Goal: Check status: Check status

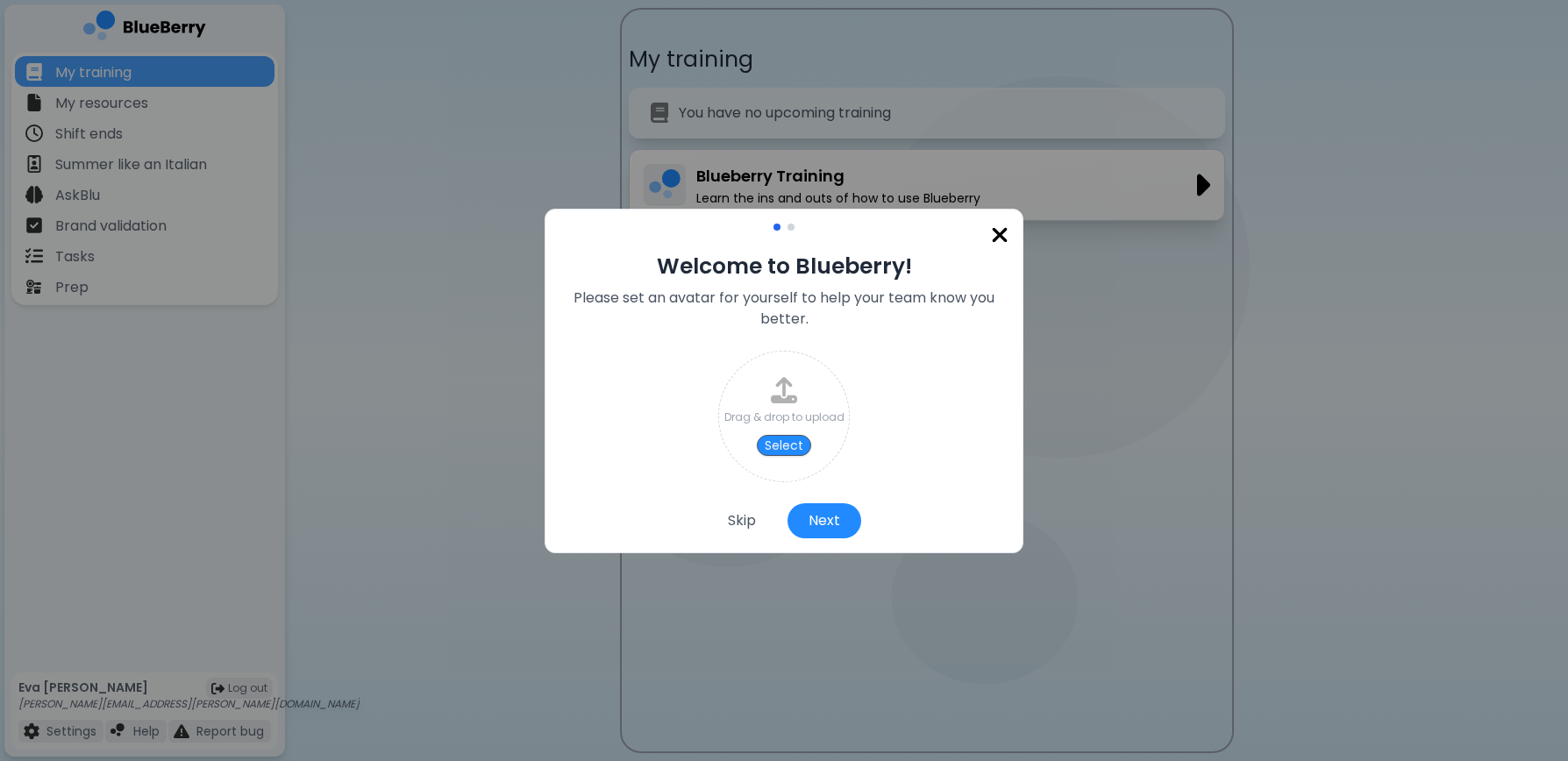
click at [995, 234] on img at bounding box center [999, 236] width 18 height 23
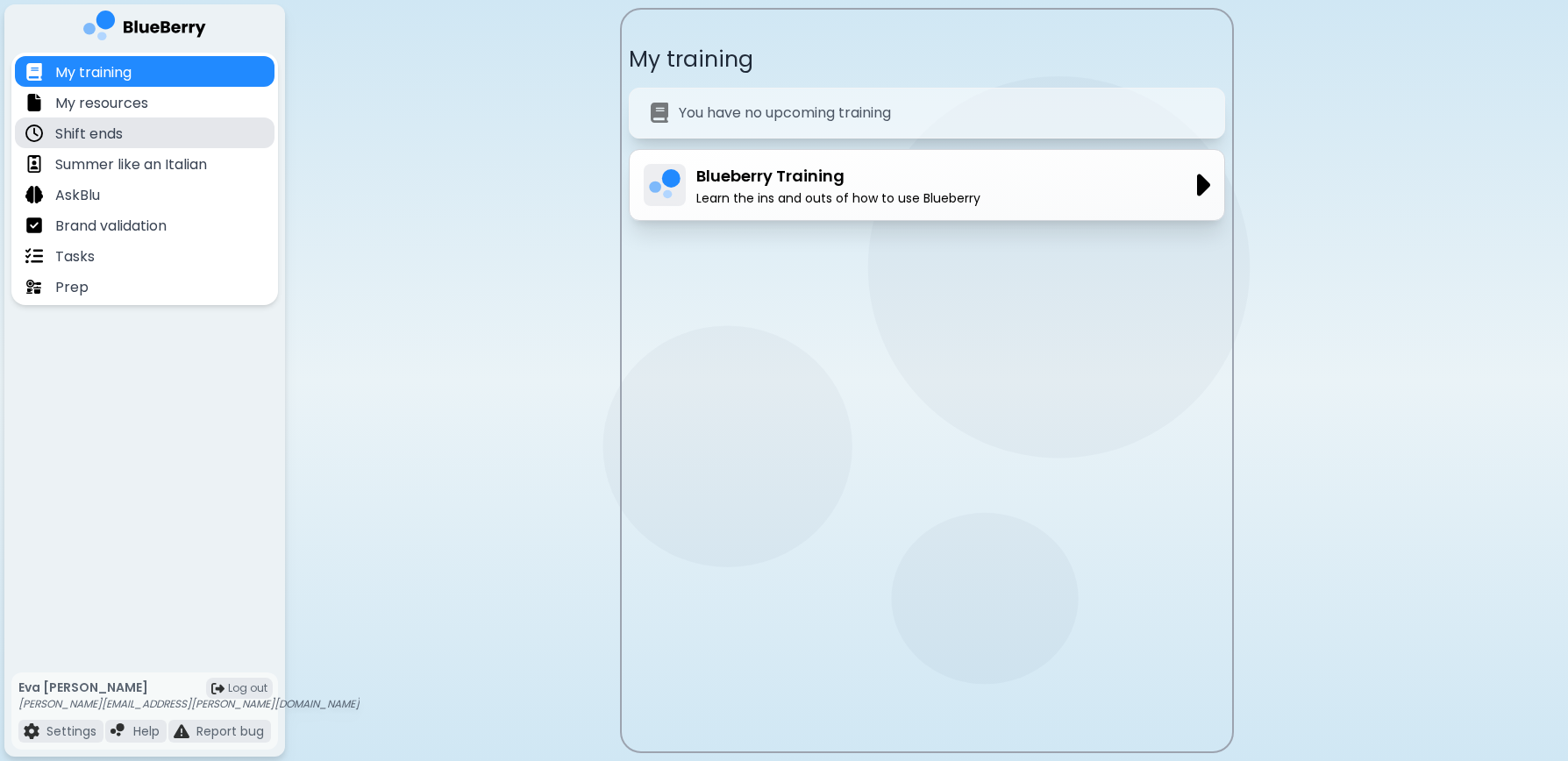
click at [139, 139] on div "Shift ends" at bounding box center [144, 133] width 260 height 31
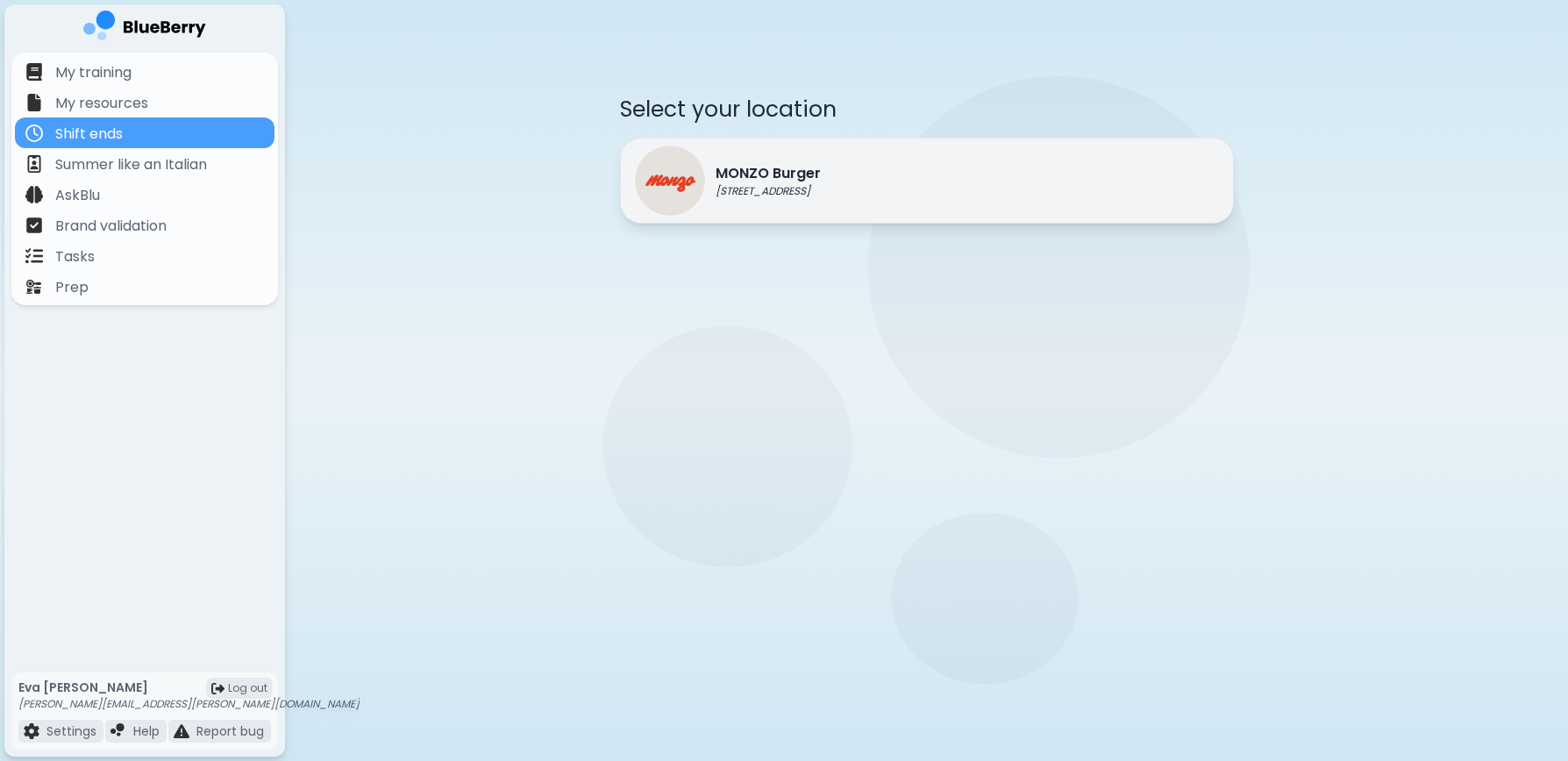
click at [939, 203] on div "MONZO Burger [STREET_ADDRESS]" at bounding box center [926, 181] width 614 height 86
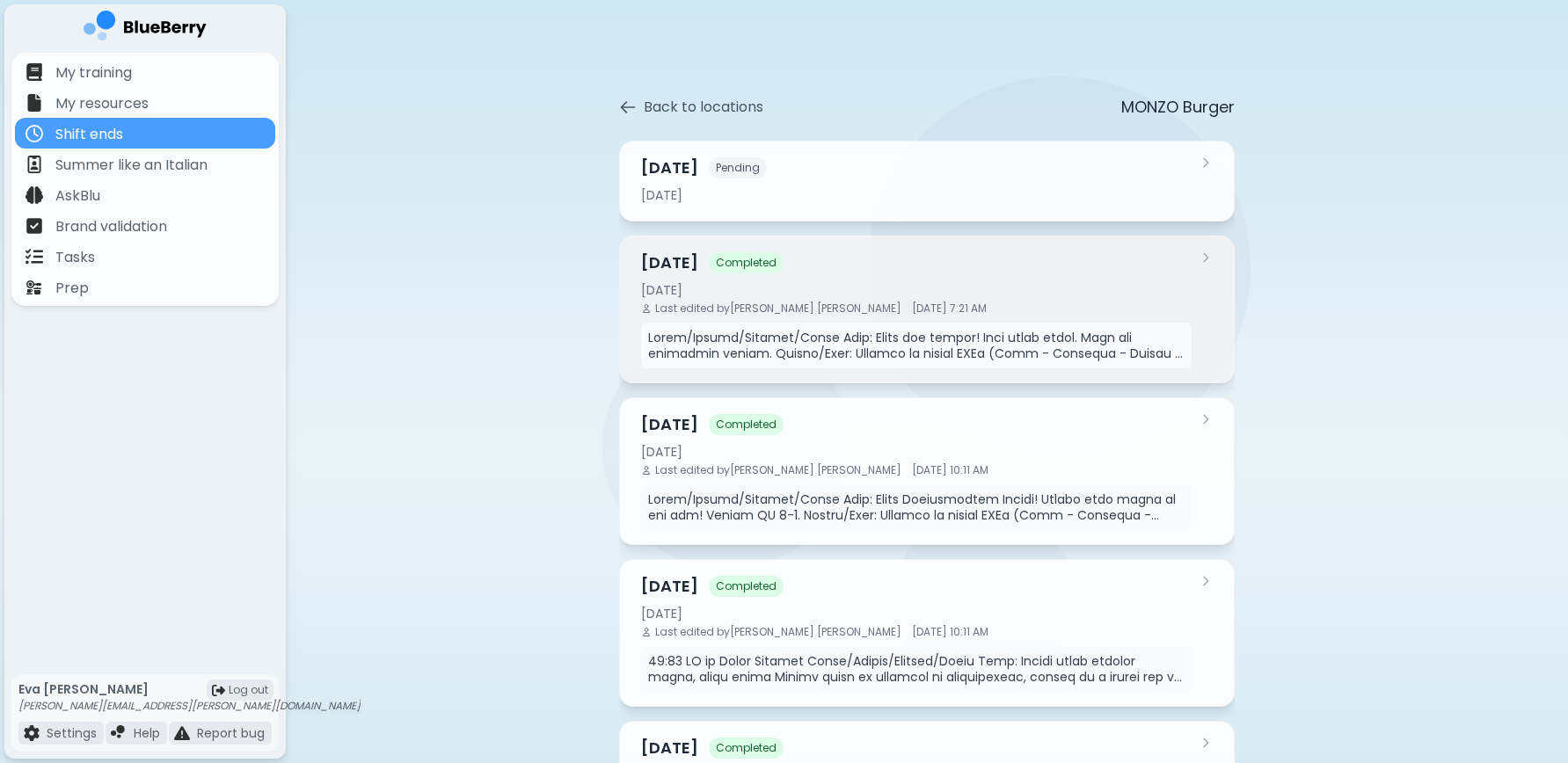
click at [1155, 282] on div "[DATE]" at bounding box center [916, 290] width 550 height 16
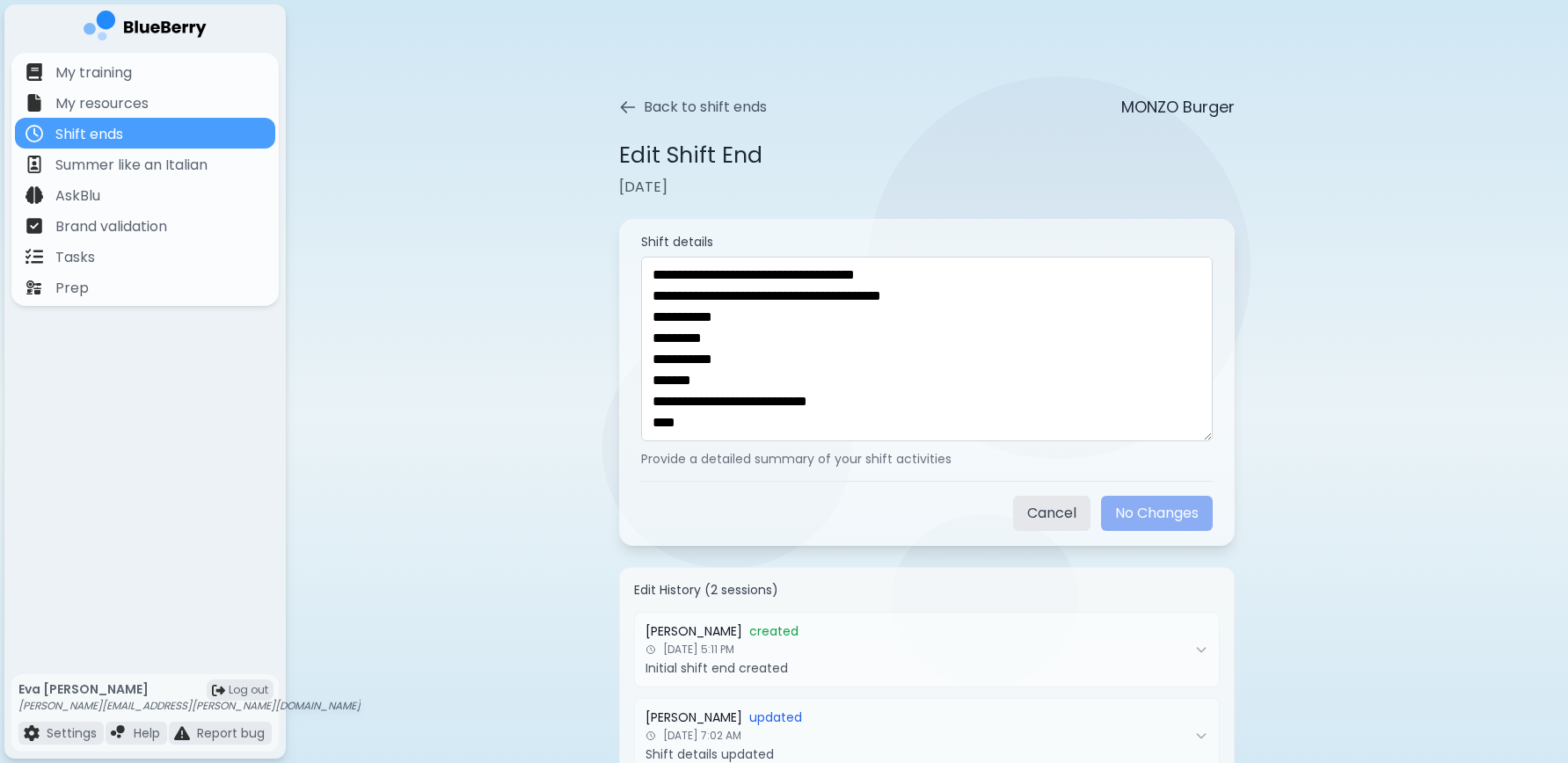
scroll to position [1751, 0]
click at [623, 97] on button "Back to shift ends" at bounding box center [693, 107] width 147 height 21
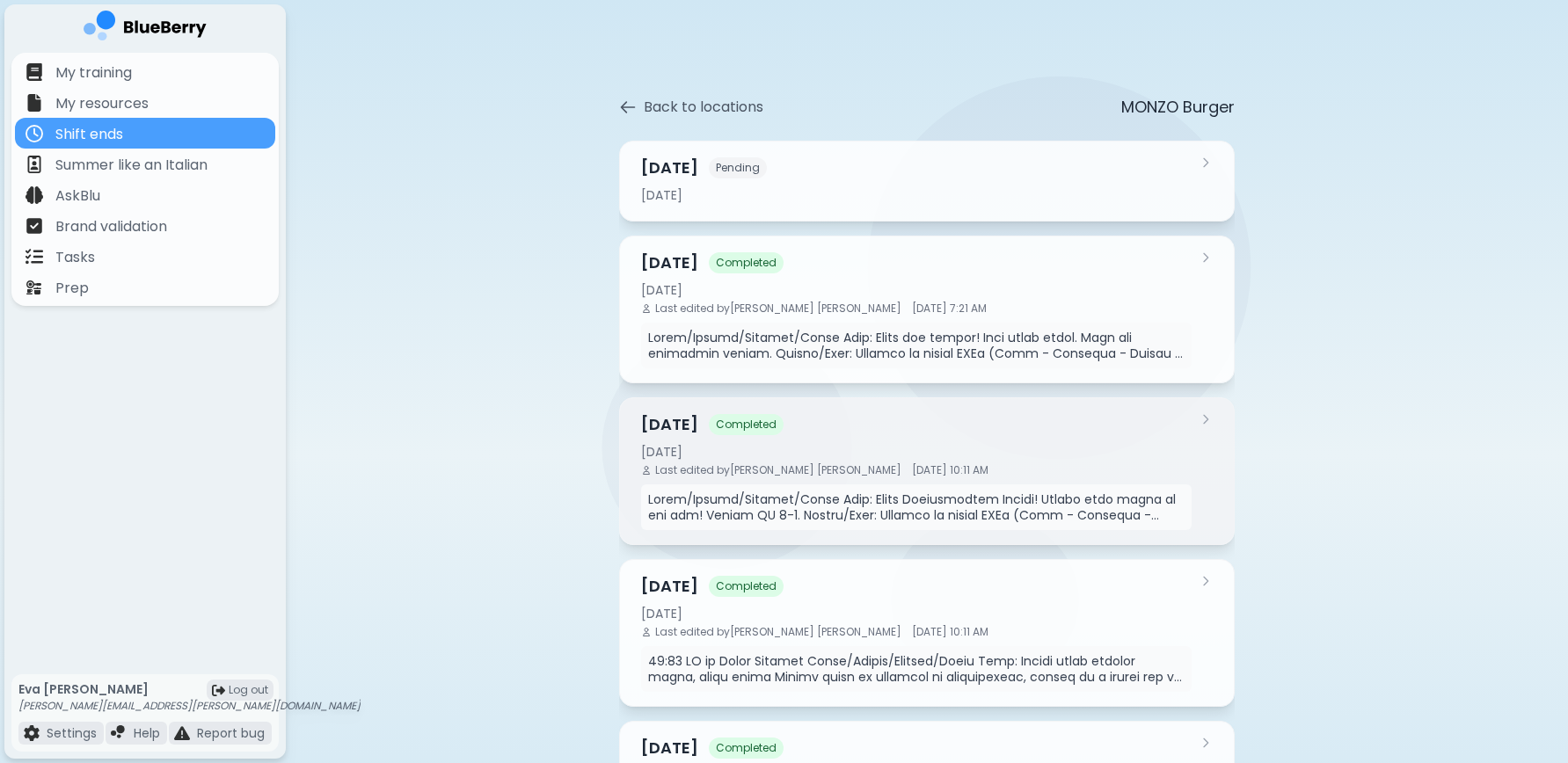
click at [859, 441] on div "[DATE] Completed [DATE] Last edited by [PERSON_NAME] [DATE] 10:11 AM" at bounding box center [916, 471] width 550 height 118
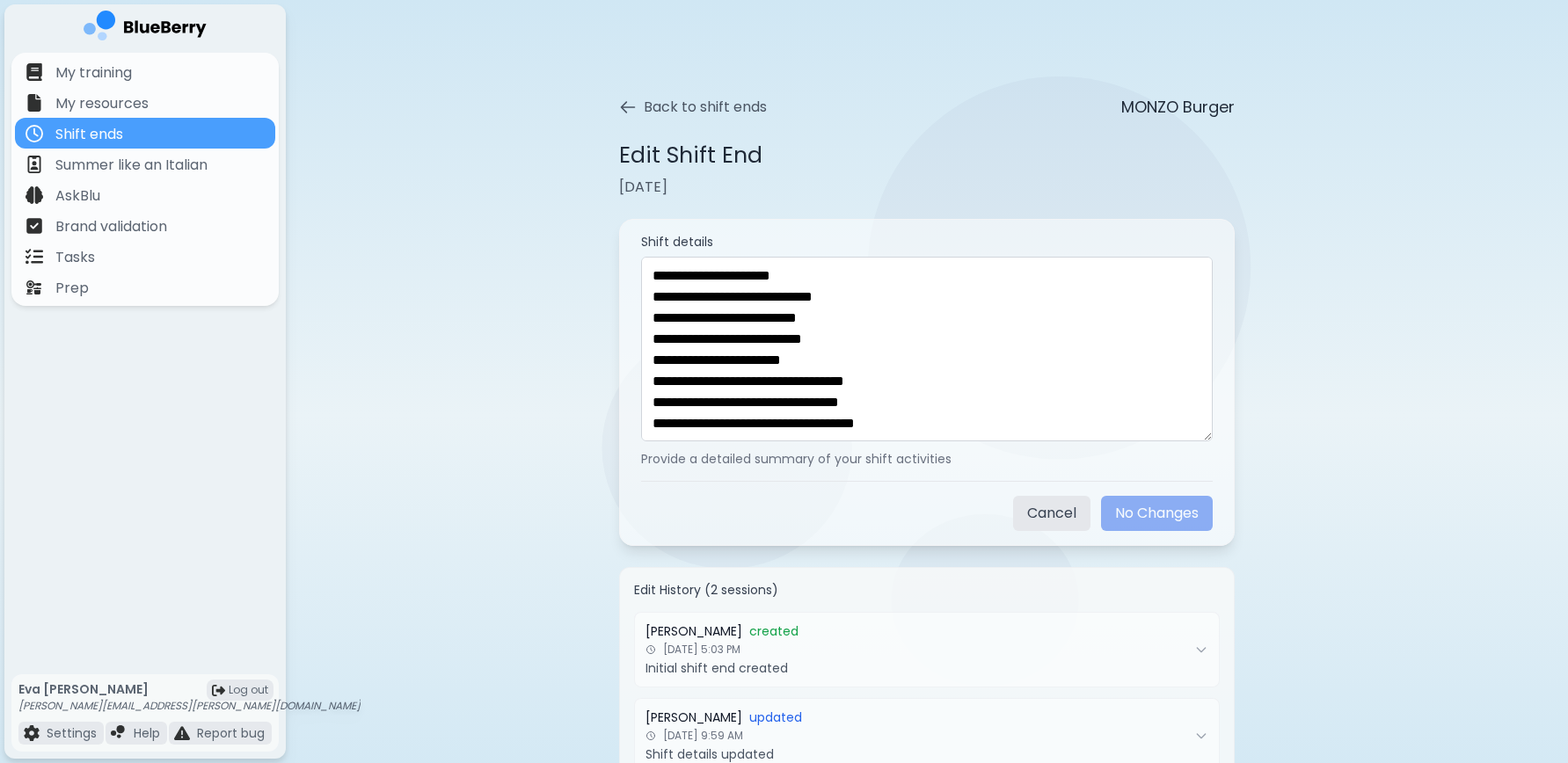
scroll to position [1583, 0]
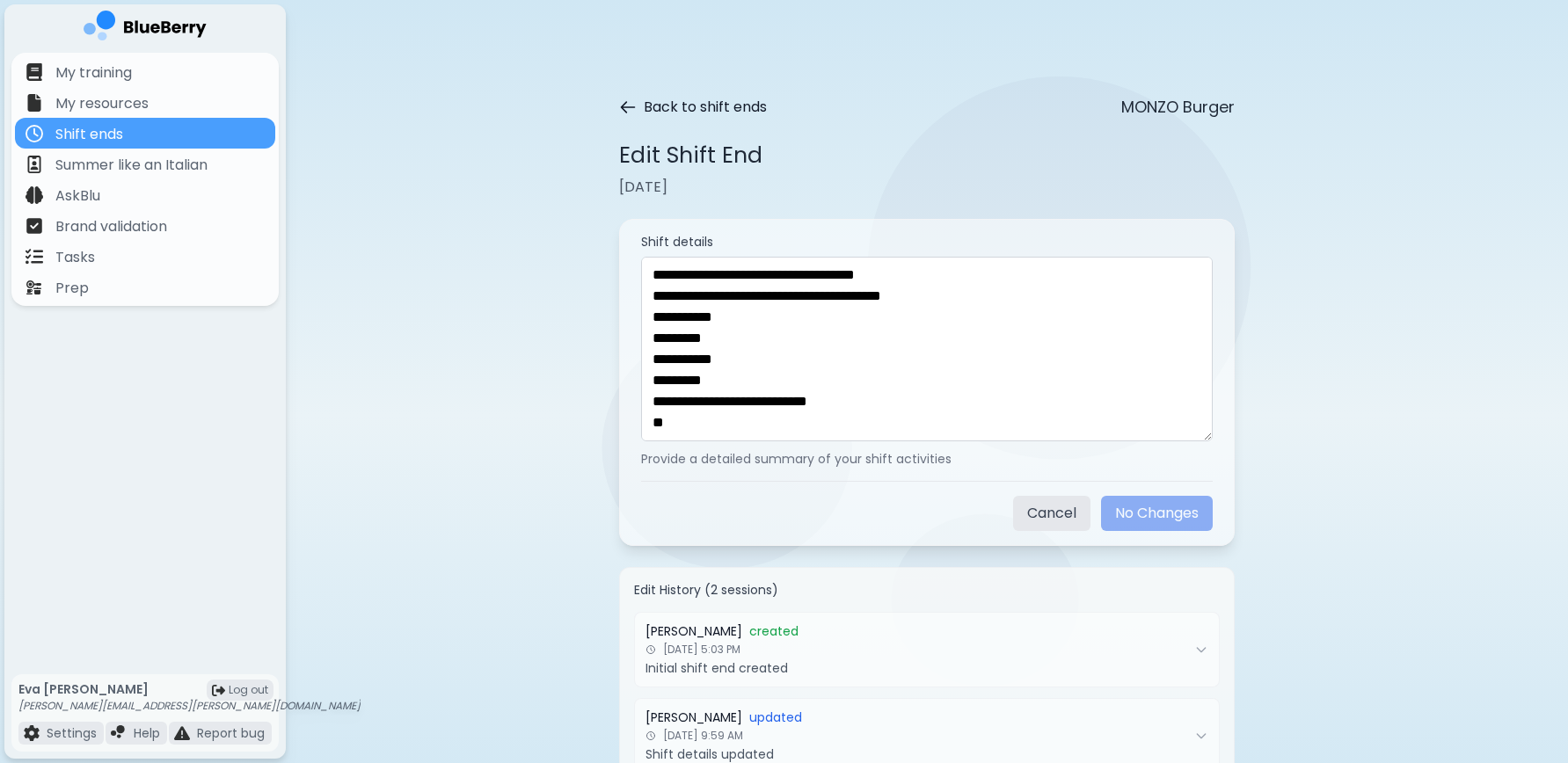
click at [625, 109] on icon at bounding box center [628, 107] width 18 height 18
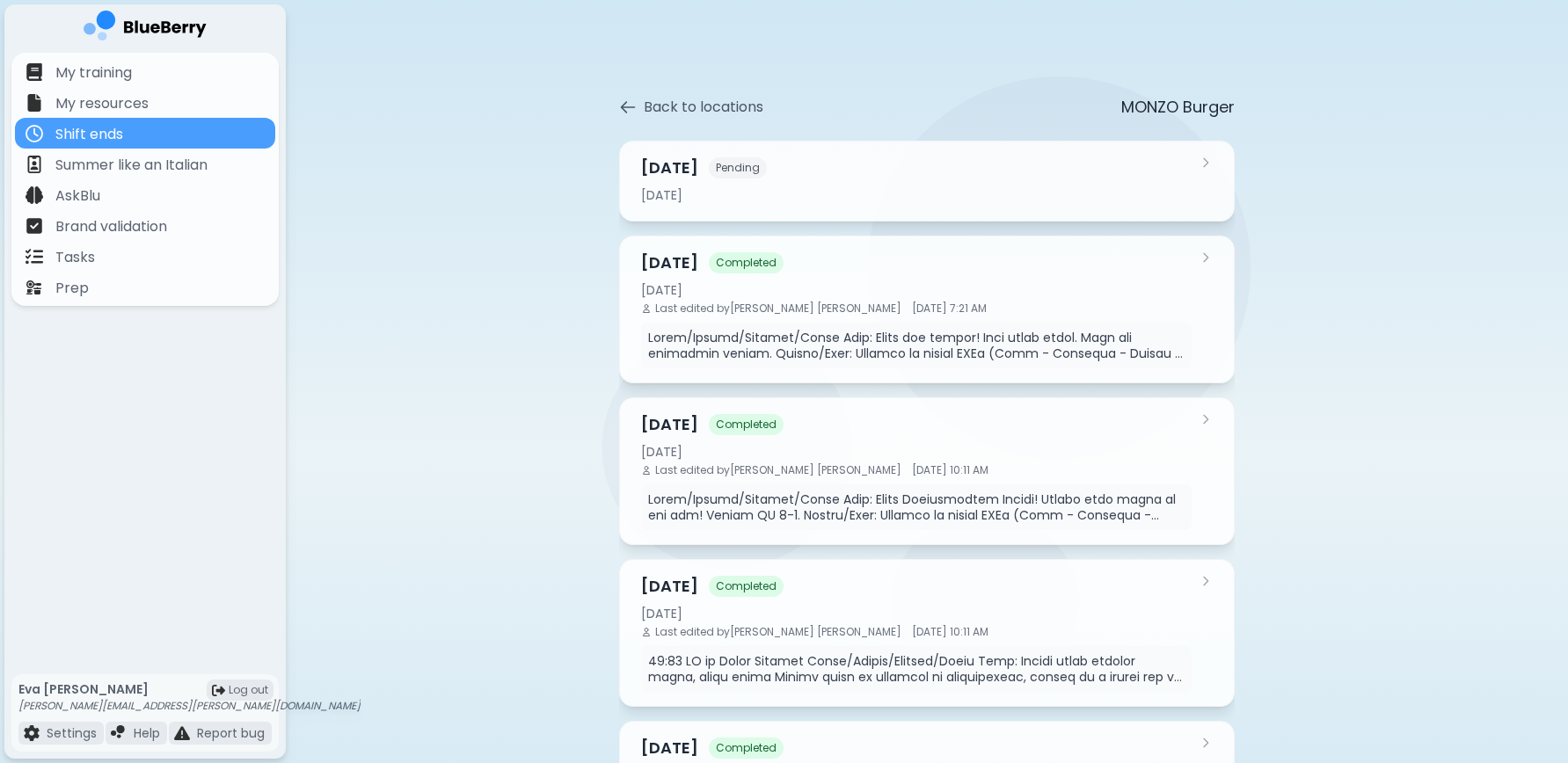
scroll to position [147, 0]
